Goal: Information Seeking & Learning: Learn about a topic

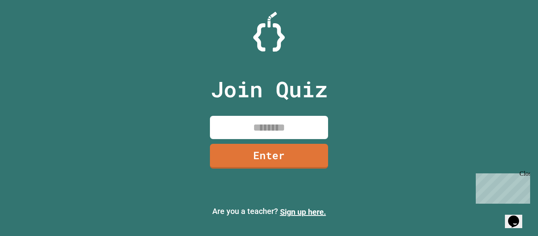
click at [283, 119] on input at bounding box center [269, 127] width 118 height 23
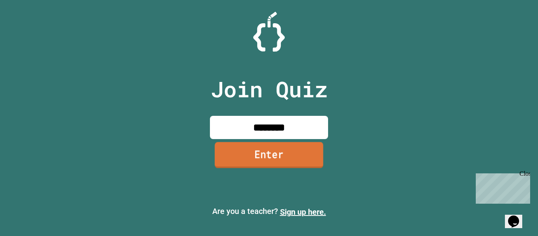
type input "********"
click at [293, 164] on link "Enter" at bounding box center [269, 155] width 109 height 26
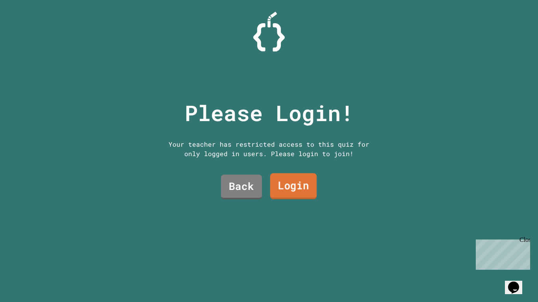
click at [292, 183] on link "Login" at bounding box center [293, 186] width 46 height 26
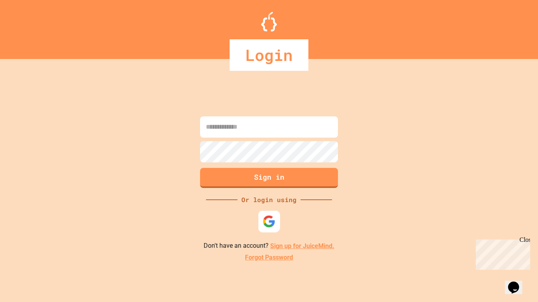
click at [267, 227] on img at bounding box center [269, 221] width 13 height 13
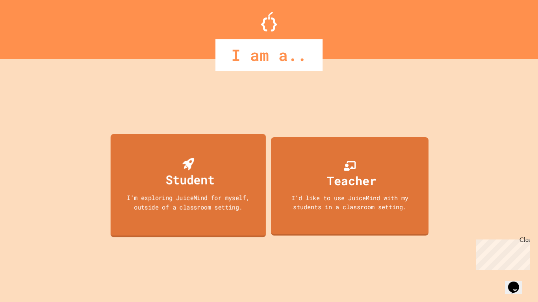
click at [223, 168] on div "Student I'm exploring JuiceMind for myself, outside of a classroom setting." at bounding box center [189, 186] width 156 height 104
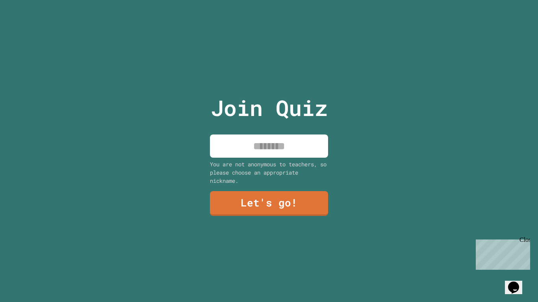
click at [239, 149] on input at bounding box center [269, 146] width 118 height 23
type input "******"
click at [292, 206] on link "Let's go!" at bounding box center [269, 203] width 118 height 25
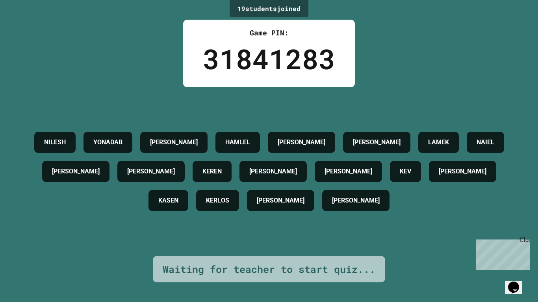
click at [482, 235] on p "Chat with us now!" at bounding box center [501, 283] width 51 height 7
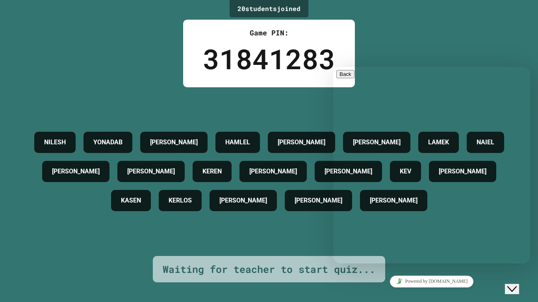
click at [502, 235] on div "Powered by [DOMAIN_NAME]" at bounding box center [431, 281] width 191 height 11
click at [517, 235] on icon "Close Chat This icon closes the chat window." at bounding box center [511, 289] width 9 height 9
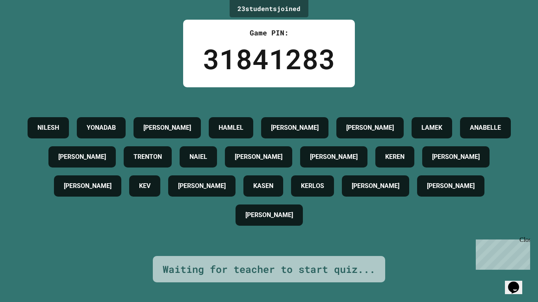
click at [427, 191] on h4 "[PERSON_NAME]" at bounding box center [451, 185] width 48 height 9
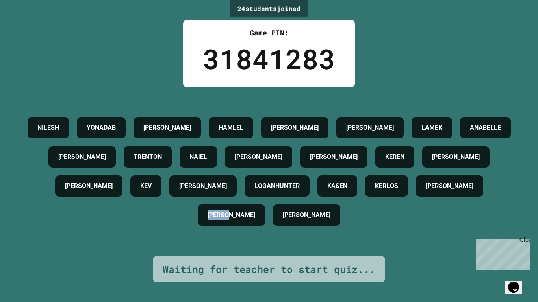
click at [265, 224] on div "[PERSON_NAME] [PERSON_NAME] [PERSON_NAME] [PERSON_NAME] [PERSON_NAME] [PERSON_N…" at bounding box center [269, 171] width 498 height 117
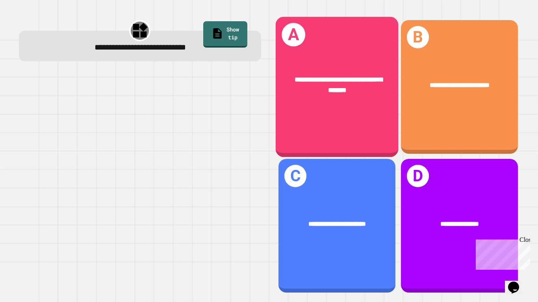
click at [331, 111] on div "**********" at bounding box center [336, 87] width 123 height 141
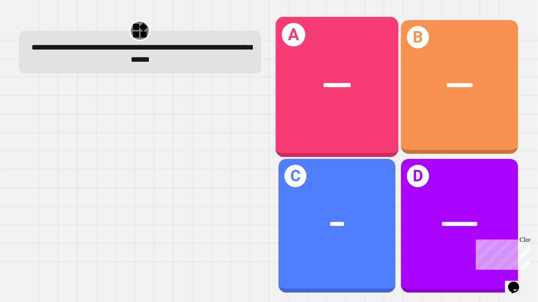
click at [343, 89] on div "**********" at bounding box center [336, 85] width 95 height 10
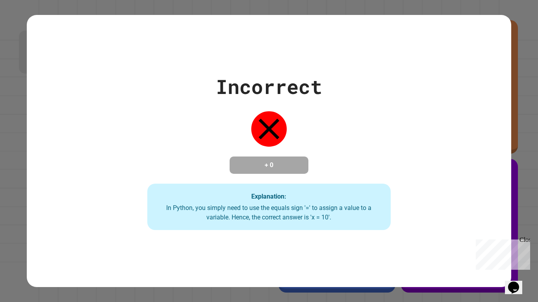
click at [533, 235] on span "Close" at bounding box center [533, 240] width 0 height 7
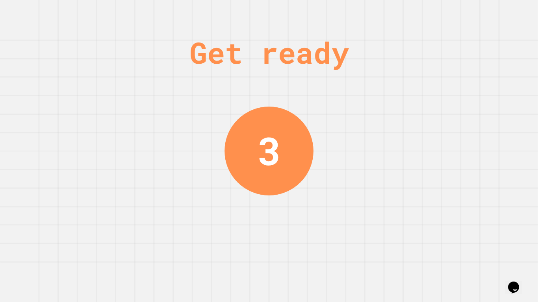
click at [419, 235] on div "Get ready 3" at bounding box center [269, 151] width 538 height 302
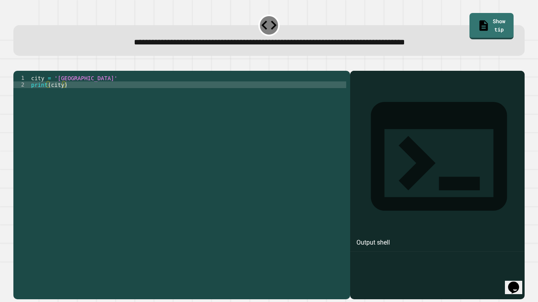
click at [58, 98] on div "city = 'Madrid' print ( city )" at bounding box center [188, 182] width 317 height 214
click at [17, 65] on button "button" at bounding box center [17, 65] width 0 height 0
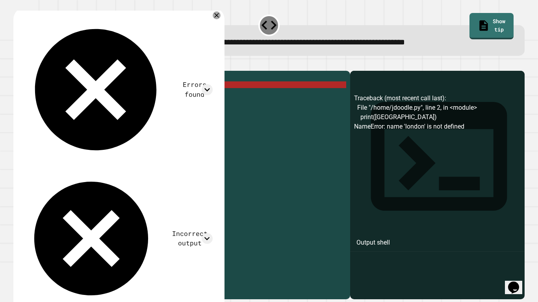
click at [204, 15] on div "Errors found Traceback (most recent call last): File "/home/jdoodle.py", line 2…" at bounding box center [118, 162] width 198 height 298
click at [212, 16] on icon at bounding box center [216, 15] width 9 height 9
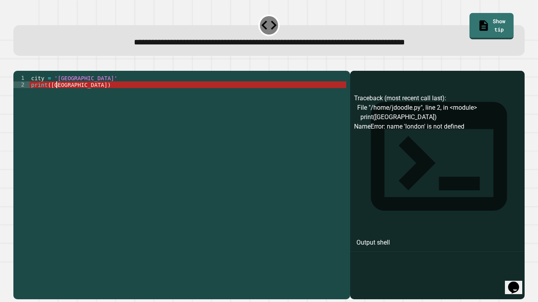
click at [57, 97] on div "city = 'Madrid' print ( [GEOGRAPHIC_DATA] )" at bounding box center [188, 182] width 317 height 214
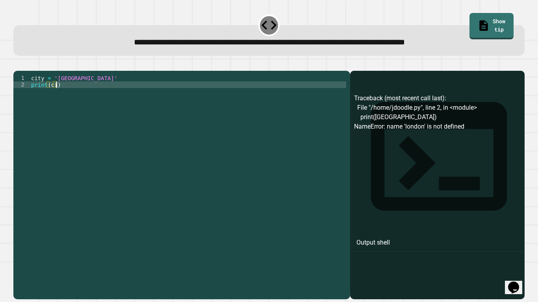
scroll to position [0, 4]
click at [65, 91] on div "city = 'Madrid' print ( city )" at bounding box center [188, 182] width 317 height 214
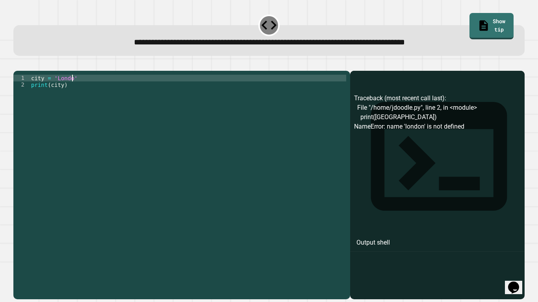
scroll to position [0, 6]
type textarea "**********"
click at [17, 65] on icon "button" at bounding box center [17, 65] width 0 height 0
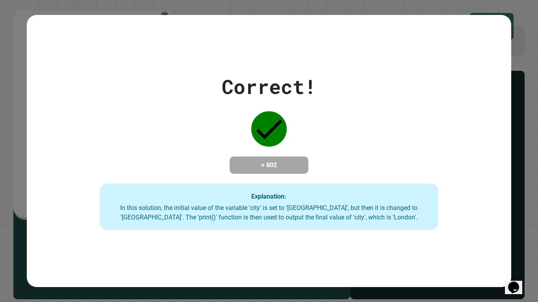
click at [21, 68] on div "Correct! + 802 Explanation: In this solution, the initial value of the variable…" at bounding box center [269, 151] width 538 height 302
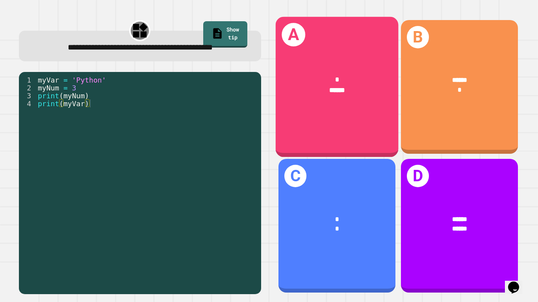
click at [307, 92] on div "******" at bounding box center [336, 90] width 95 height 10
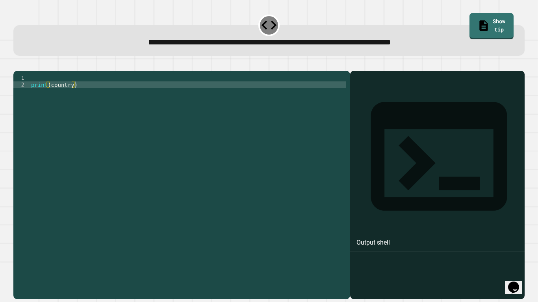
click at [329, 88] on div "print ( country )" at bounding box center [188, 182] width 317 height 214
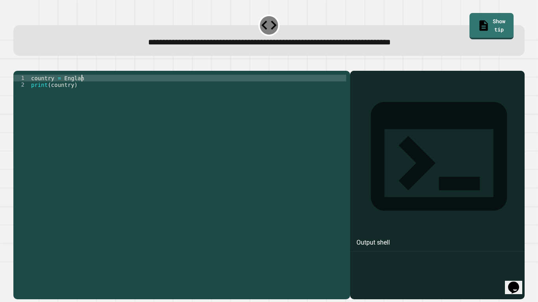
scroll to position [0, 6]
click at [17, 65] on icon "button" at bounding box center [17, 65] width 0 height 0
click at [22, 70] on div at bounding box center [268, 65] width 511 height 9
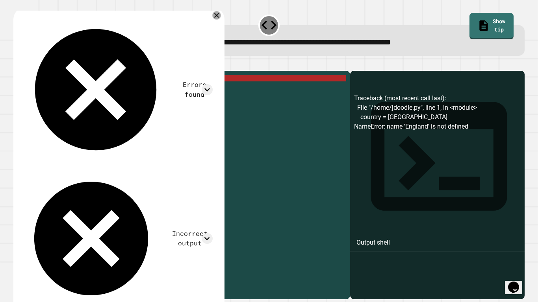
click at [206, 14] on div "Errors found Traceback (most recent call last): File "/home/jdoodle.py", line 1…" at bounding box center [118, 162] width 198 height 298
click at [212, 16] on icon at bounding box center [216, 15] width 9 height 9
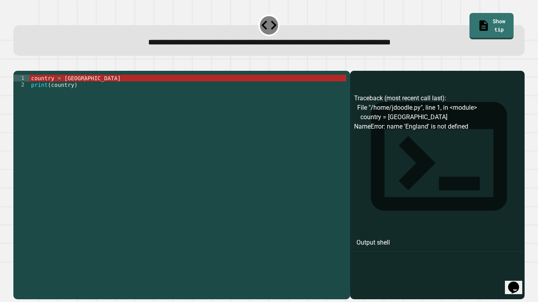
click at [64, 95] on div "country = England print ( country )" at bounding box center [188, 182] width 317 height 214
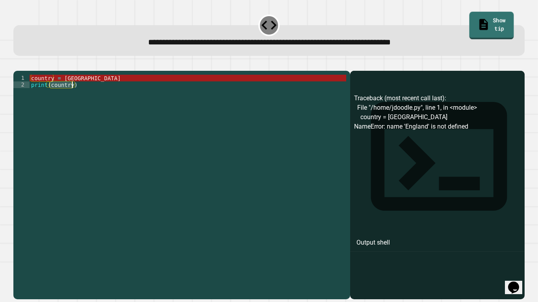
click at [510, 22] on link "Show tip" at bounding box center [491, 26] width 44 height 28
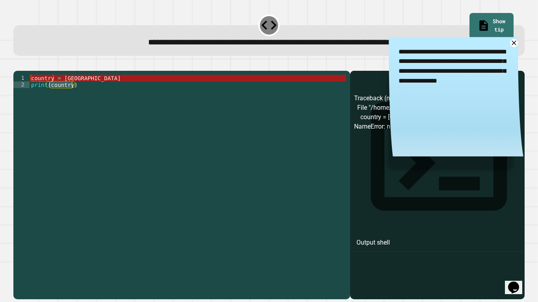
click at [45, 92] on div "country = England print ( country )" at bounding box center [188, 182] width 317 height 214
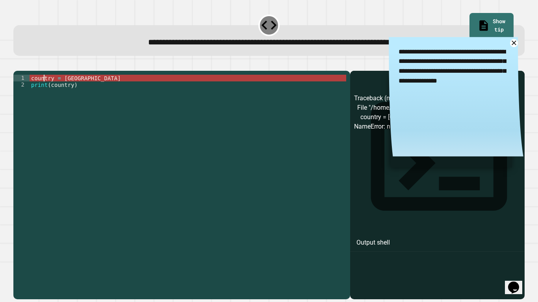
click at [45, 92] on div "country = England print ( country )" at bounding box center [188, 182] width 317 height 214
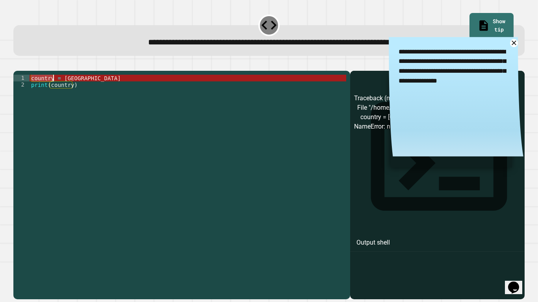
click at [85, 90] on div "country = England print ( country )" at bounding box center [188, 182] width 317 height 214
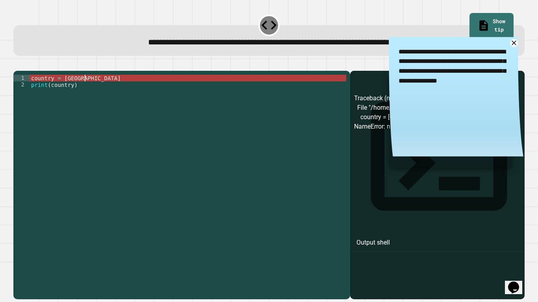
click at [85, 90] on div "country = England print ( country )" at bounding box center [188, 182] width 317 height 214
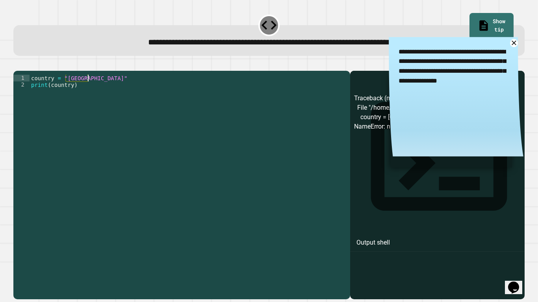
type textarea "**********"
click at [17, 65] on button "button" at bounding box center [17, 65] width 0 height 0
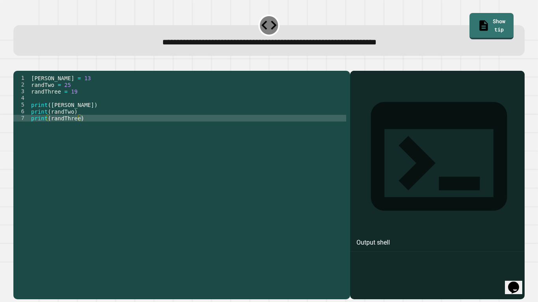
click at [74, 98] on div "[PERSON_NAME] = 13 randTwo = 25 randThree = 19 print ( [PERSON_NAME] ) print ( …" at bounding box center [188, 182] width 317 height 214
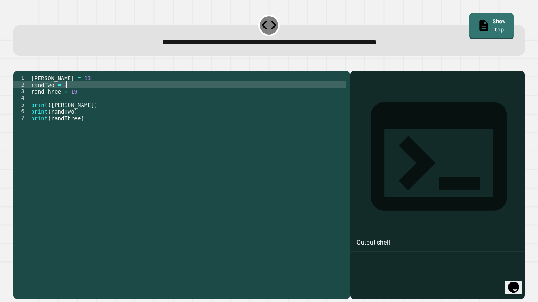
scroll to position [0, 5]
click at [17, 65] on icon "button" at bounding box center [17, 65] width 0 height 0
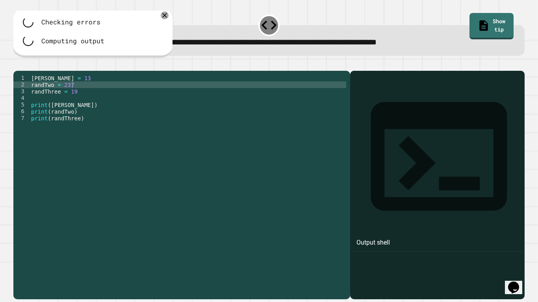
click at [70, 97] on div "[PERSON_NAME] = 13 randTwo = 237 randThree = 19 print ( [PERSON_NAME] ) print (…" at bounding box center [188, 182] width 317 height 214
type textarea "**********"
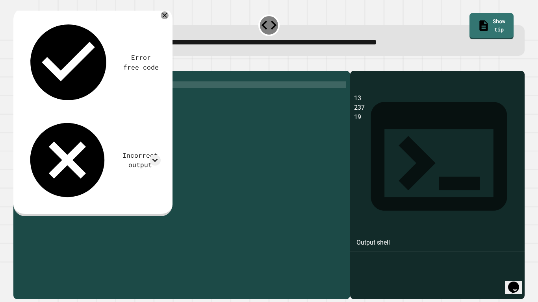
click at [24, 72] on icon "button" at bounding box center [22, 70] width 4 height 6
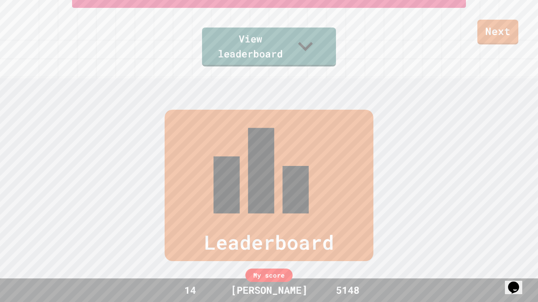
scroll to position [230, 0]
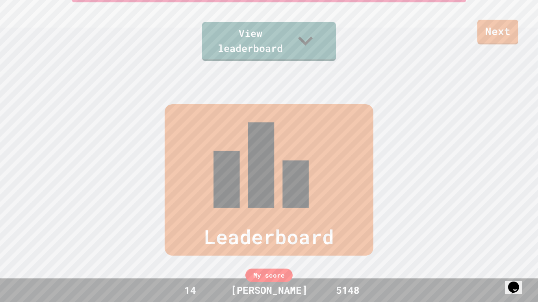
click at [334, 37] on link "View leaderboard" at bounding box center [269, 41] width 134 height 39
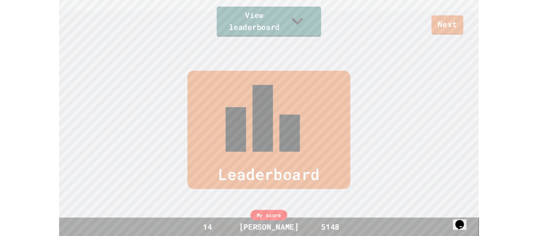
scroll to position [238, 0]
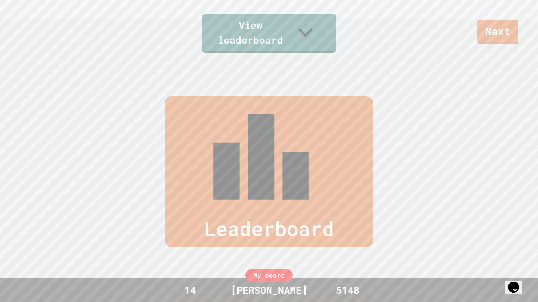
click at [508, 21] on link "Next" at bounding box center [497, 32] width 41 height 25
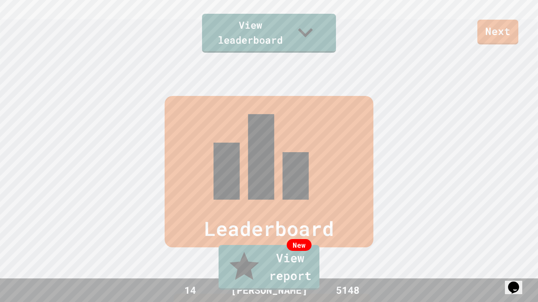
click at [282, 235] on link "New View report" at bounding box center [269, 267] width 101 height 45
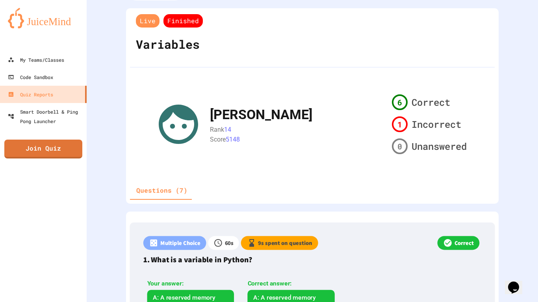
scroll to position [24, 0]
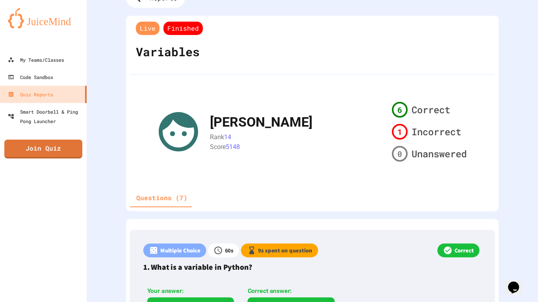
click at [425, 127] on span "Incorrect" at bounding box center [436, 132] width 50 height 14
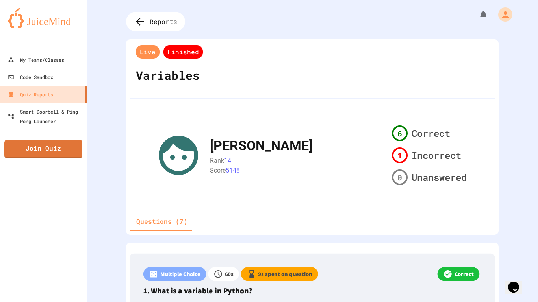
click at [59, 148] on link "Join Quiz" at bounding box center [43, 149] width 78 height 19
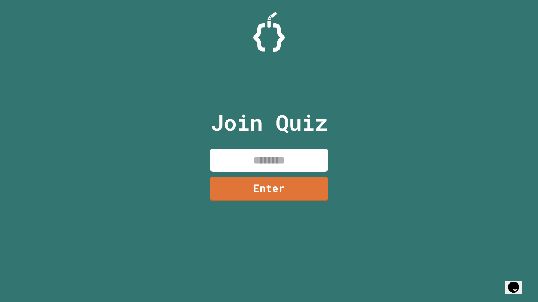
click at [311, 156] on input at bounding box center [269, 160] width 118 height 23
type input "********"
click at [310, 178] on link "Enter" at bounding box center [269, 189] width 118 height 25
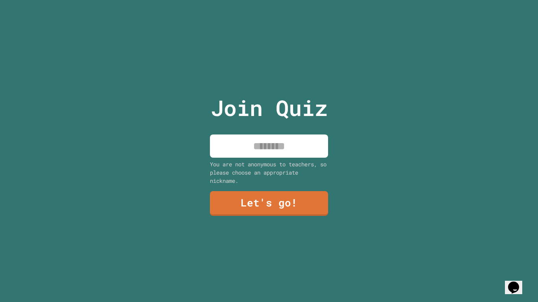
click at [291, 148] on input at bounding box center [269, 146] width 118 height 23
type input "******"
click at [283, 192] on link "Let's go!" at bounding box center [269, 203] width 118 height 25
click at [269, 0] on div at bounding box center [269, 0] width 0 height 0
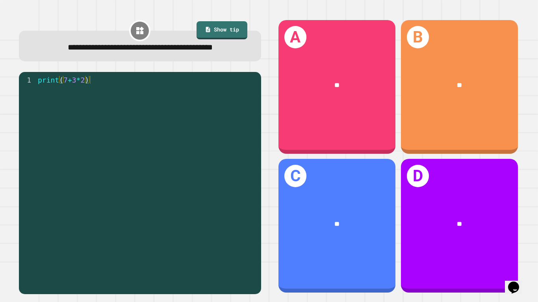
click at [479, 102] on div "**" at bounding box center [459, 85] width 117 height 36
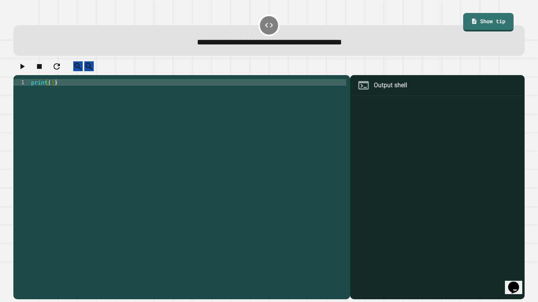
click at [52, 94] on div "print ( )" at bounding box center [188, 186] width 317 height 214
type textarea "*********"
click at [21, 71] on button "button" at bounding box center [21, 66] width 9 height 10
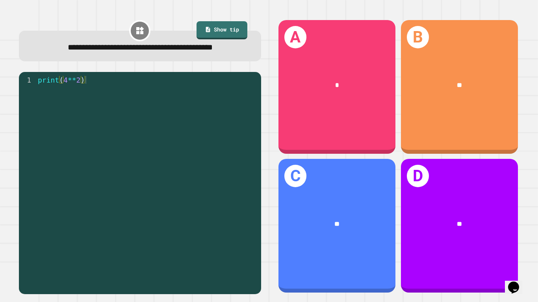
click at [349, 224] on div "**" at bounding box center [337, 224] width 91 height 10
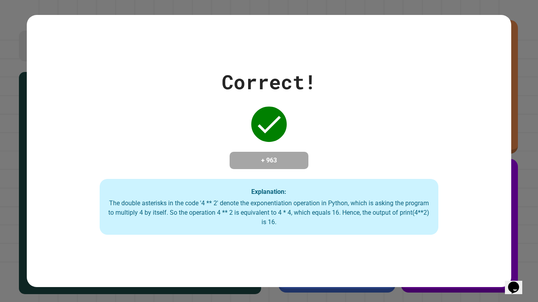
click at [48, 208] on div "Correct! + 963 Explanation: The double asterisks in the code '4 ** 2' denote th…" at bounding box center [269, 151] width 484 height 168
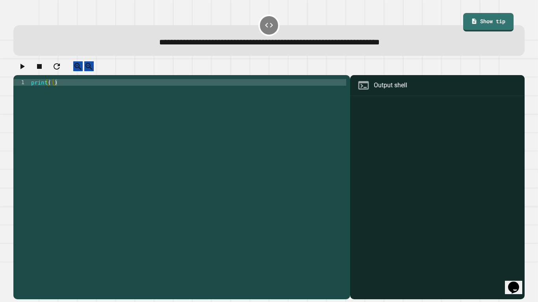
click at [52, 91] on div "print ( )" at bounding box center [188, 186] width 317 height 214
click at [17, 69] on button "button" at bounding box center [21, 66] width 9 height 10
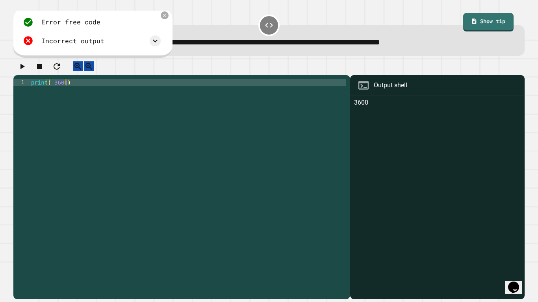
click at [60, 89] on div "print ( 3600 )" at bounding box center [188, 186] width 317 height 214
click at [61, 93] on div "print ( 3600 )" at bounding box center [188, 186] width 317 height 214
click at [65, 92] on div "print ( 3600 )" at bounding box center [188, 179] width 317 height 201
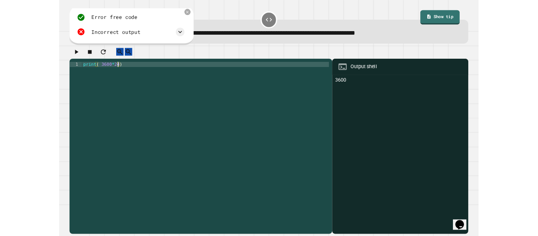
scroll to position [0, 6]
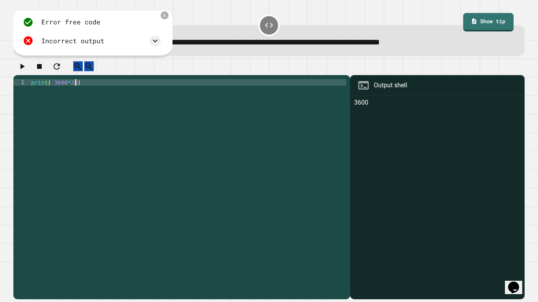
type textarea "**********"
click at [27, 71] on icon "button" at bounding box center [21, 66] width 9 height 9
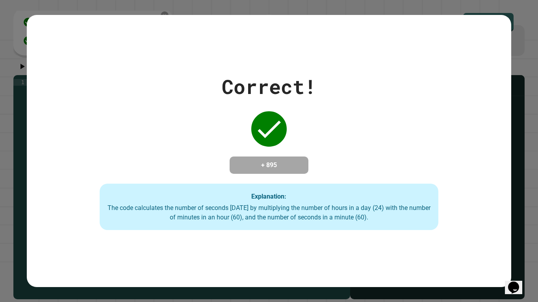
click at [530, 107] on div "Correct! + 895 Explanation: The code calculates the number of seconds in one da…" at bounding box center [269, 151] width 538 height 302
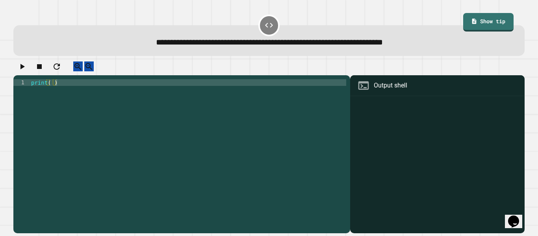
click at [52, 91] on div "print ( )" at bounding box center [188, 152] width 317 height 147
type textarea "**********"
click at [25, 69] on icon "button" at bounding box center [22, 67] width 4 height 6
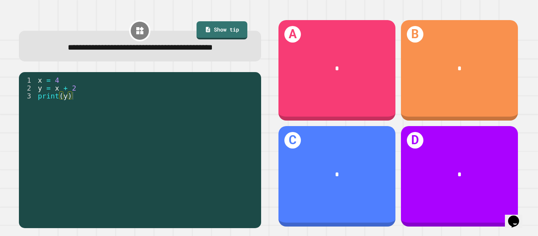
click at [356, 180] on div "*" at bounding box center [336, 174] width 117 height 35
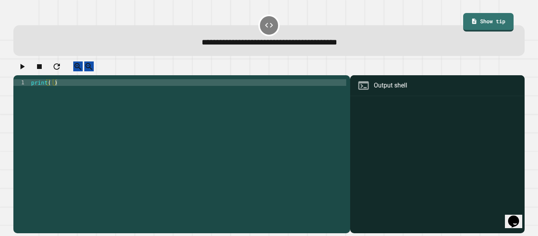
click at [51, 91] on div "print ( )" at bounding box center [188, 152] width 317 height 147
type textarea "**********"
click at [27, 70] on icon "button" at bounding box center [21, 66] width 9 height 9
